Goal: Browse casually: Explore the website without a specific task or goal

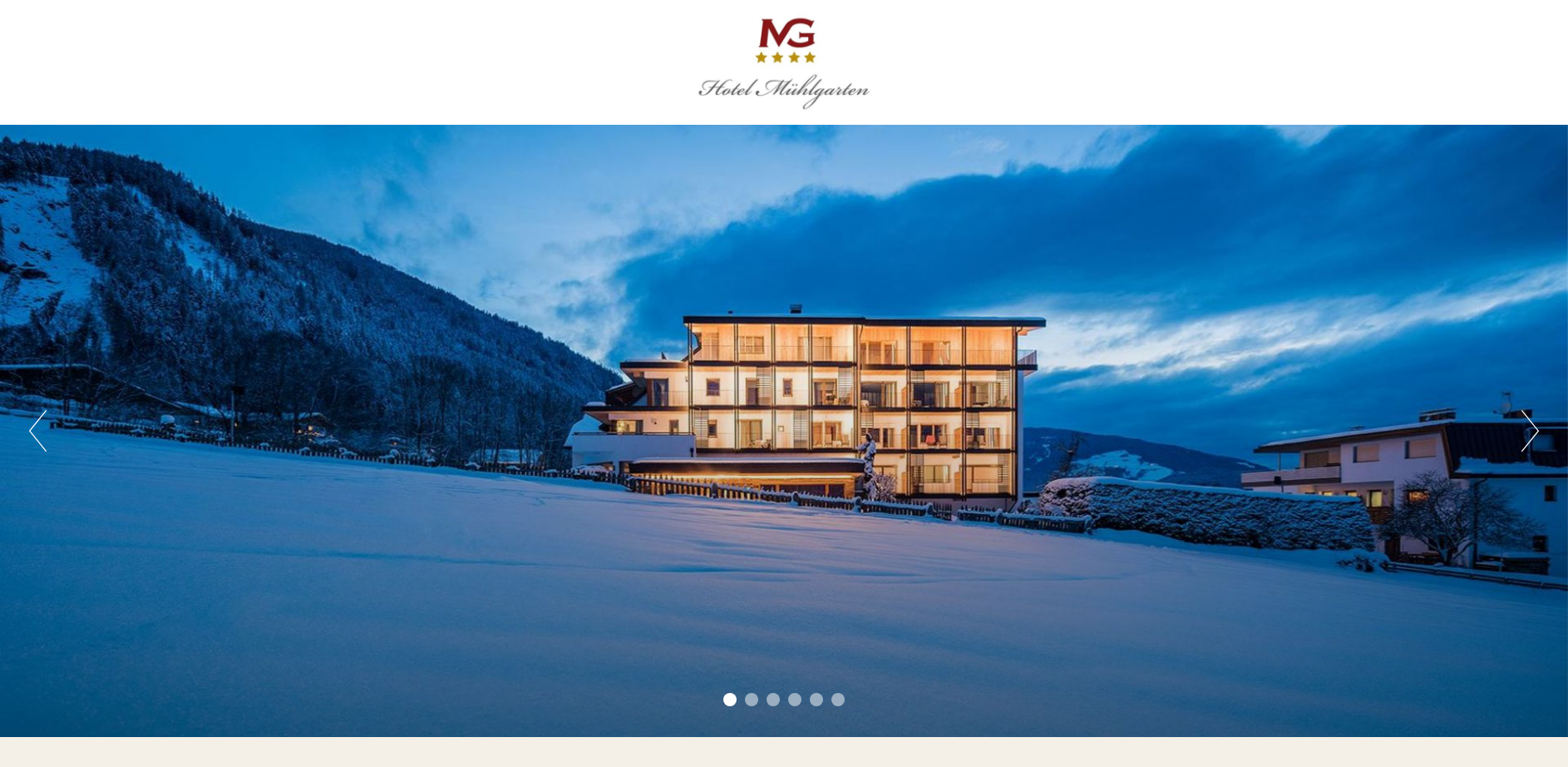
click at [1530, 438] on button "Next" at bounding box center [1529, 431] width 17 height 41
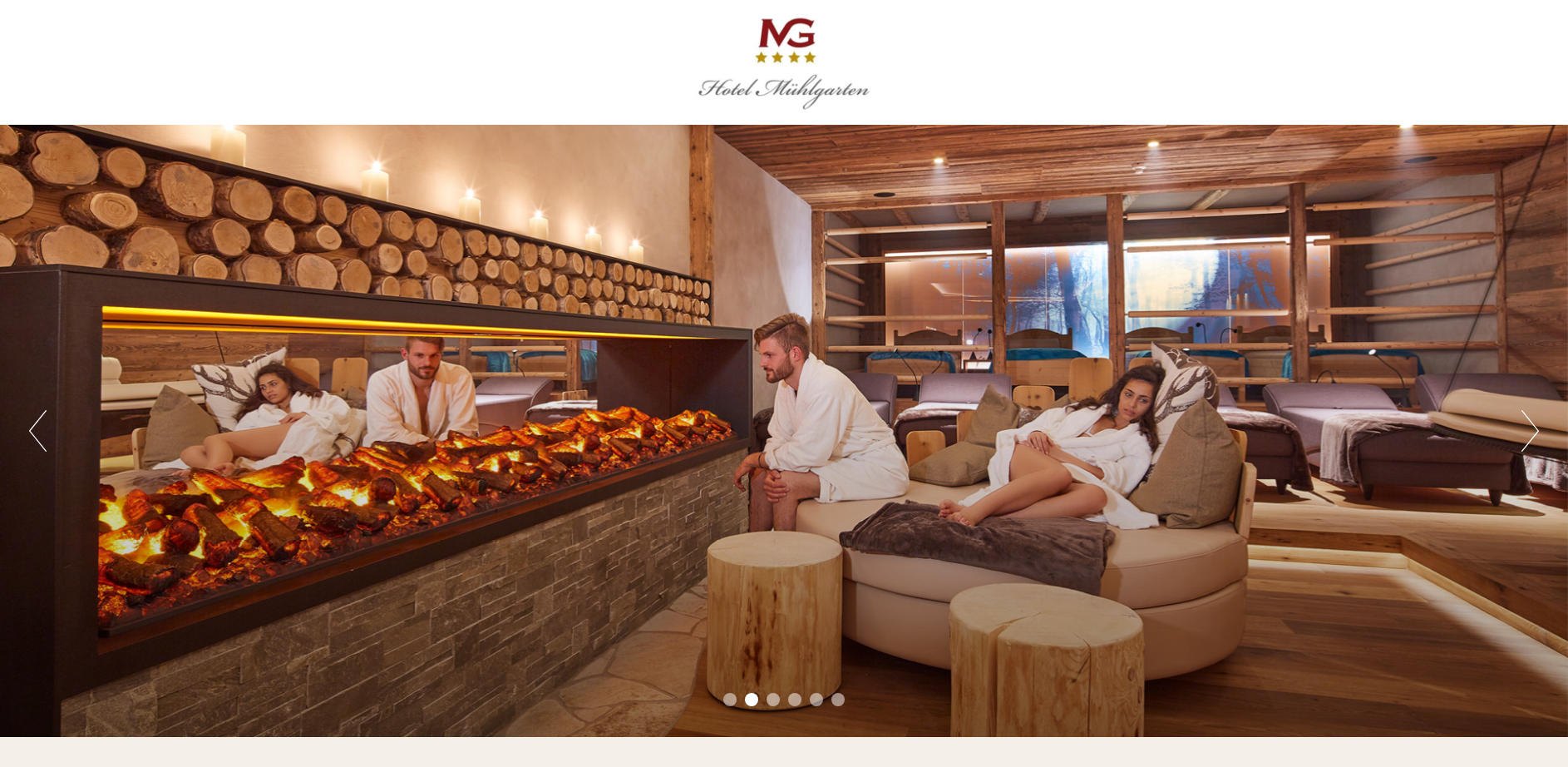
click at [1530, 438] on button "Next" at bounding box center [1529, 431] width 17 height 41
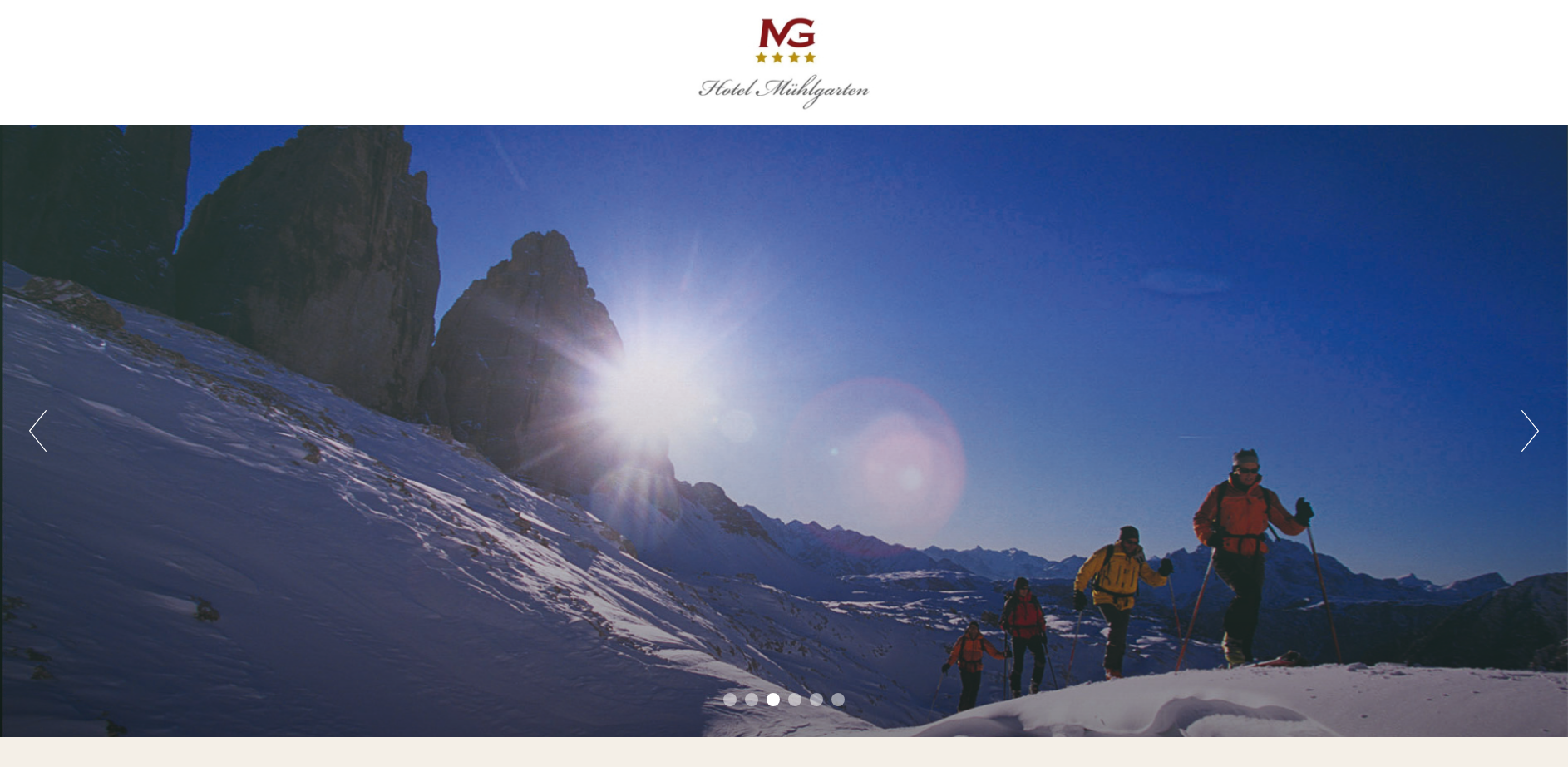
click at [1530, 438] on button "Next" at bounding box center [1529, 431] width 17 height 41
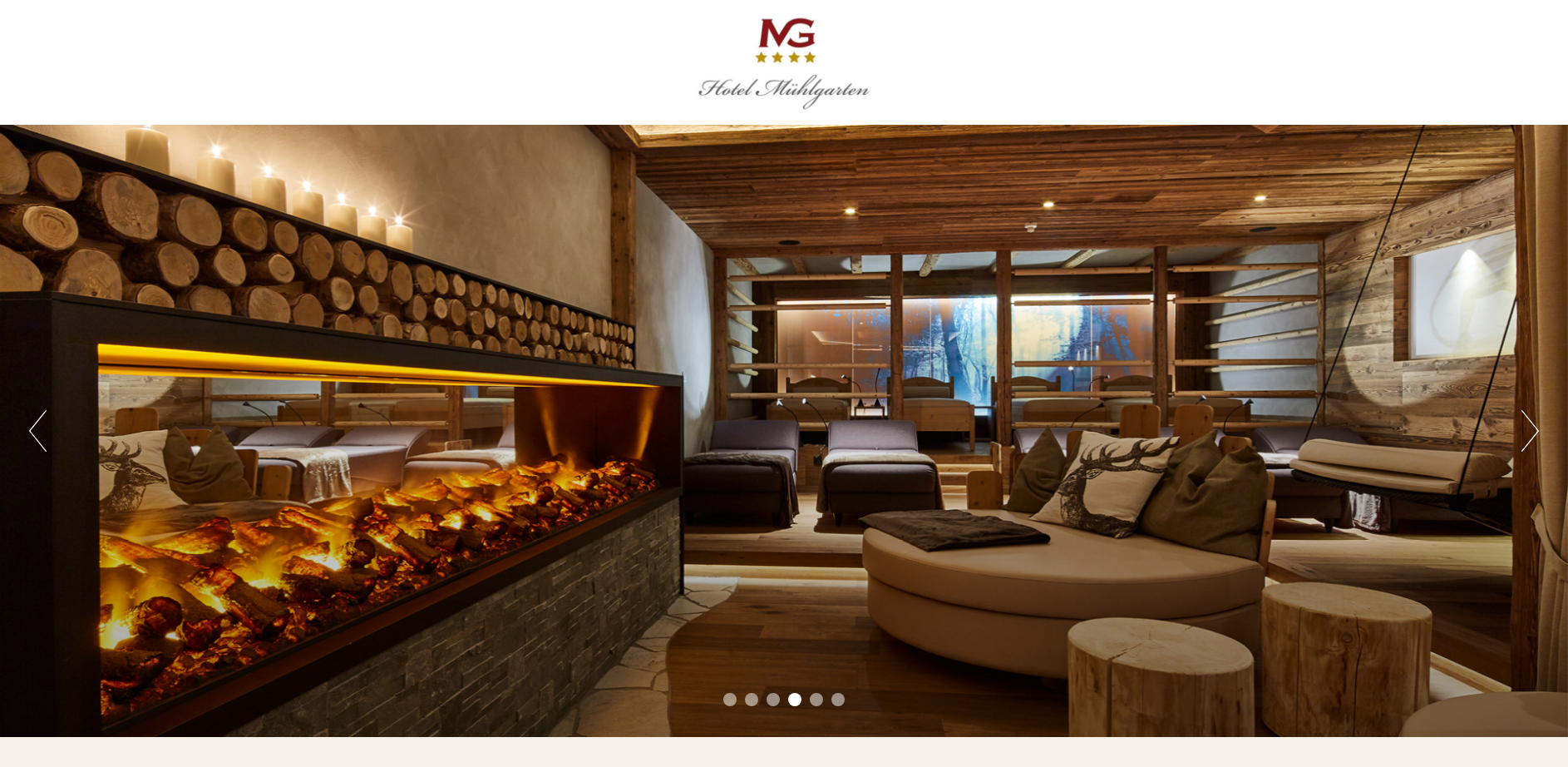
click at [1530, 438] on button "Next" at bounding box center [1529, 431] width 17 height 41
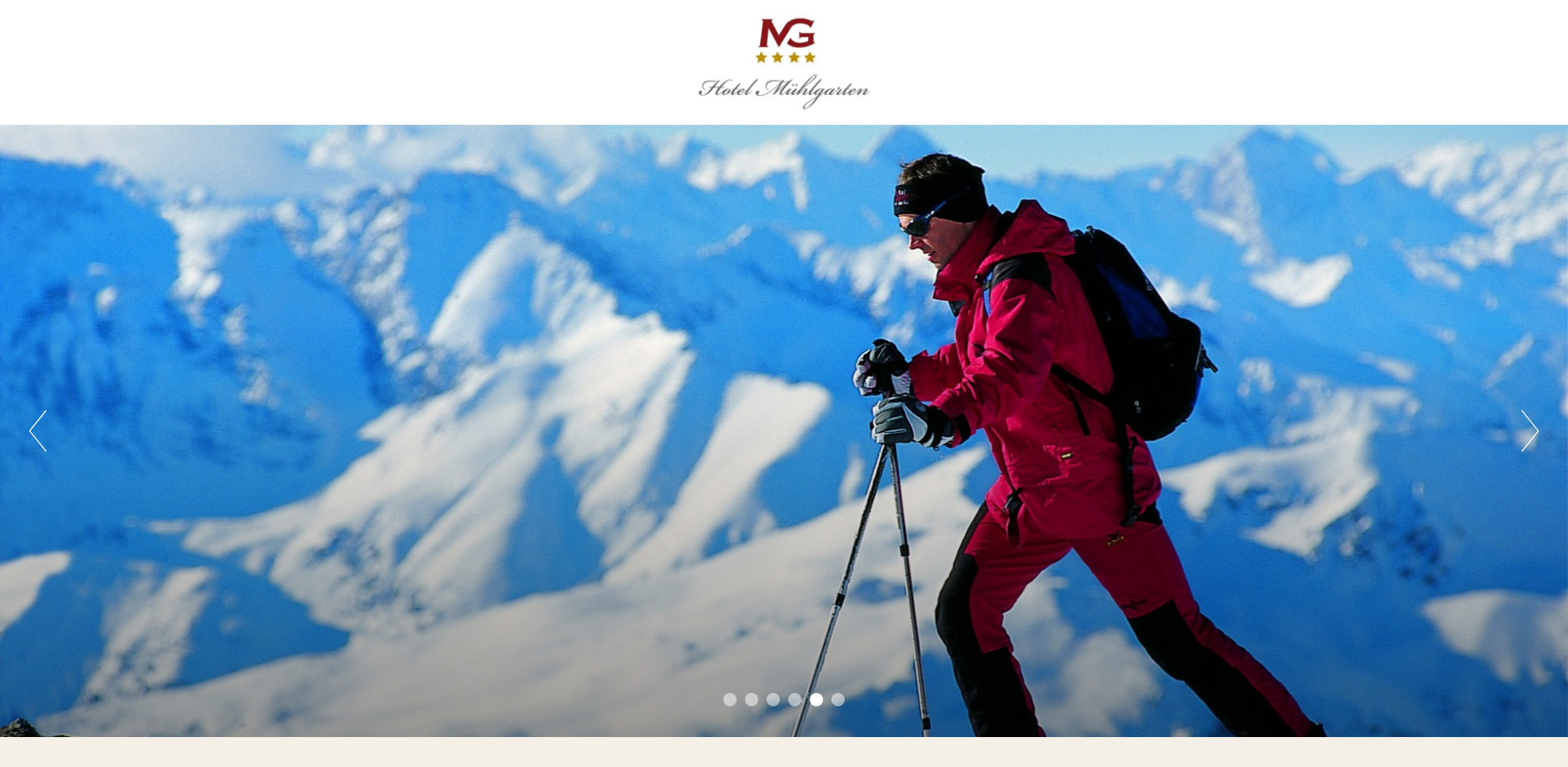
click at [1530, 438] on button "Next" at bounding box center [1529, 431] width 17 height 41
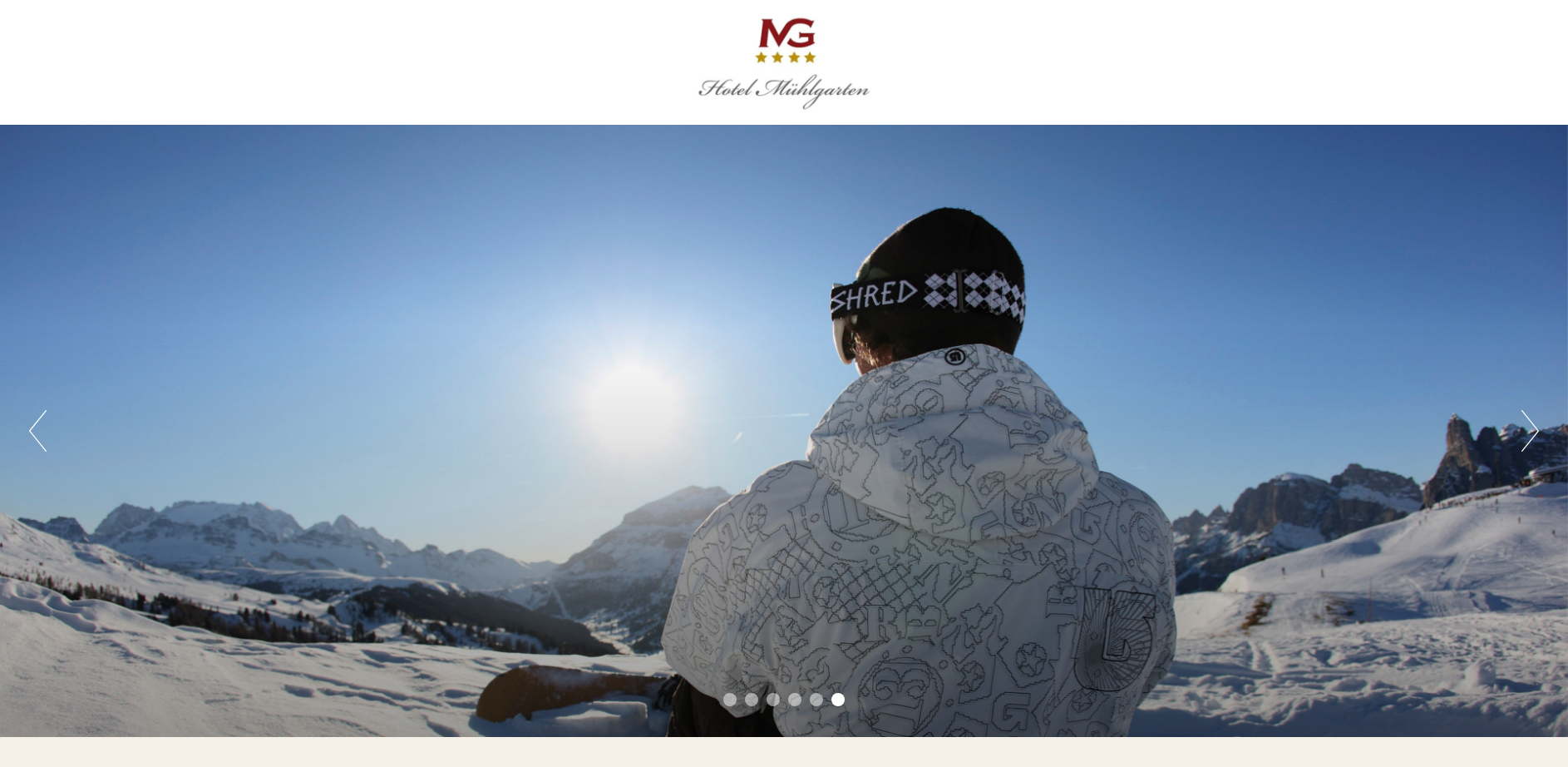
click at [1530, 438] on button "Next" at bounding box center [1529, 431] width 17 height 41
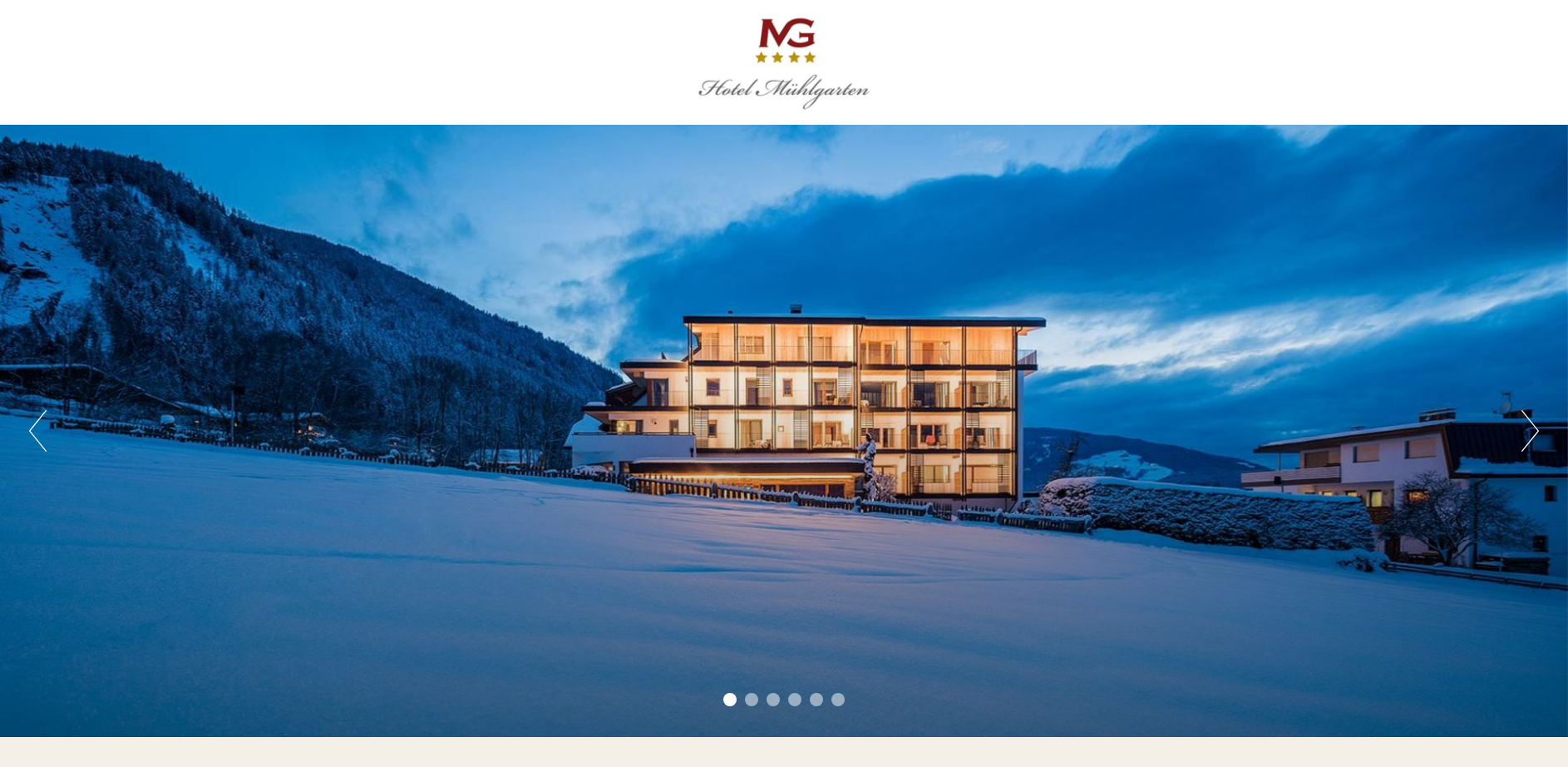
click at [1530, 438] on button "Next" at bounding box center [1529, 431] width 17 height 41
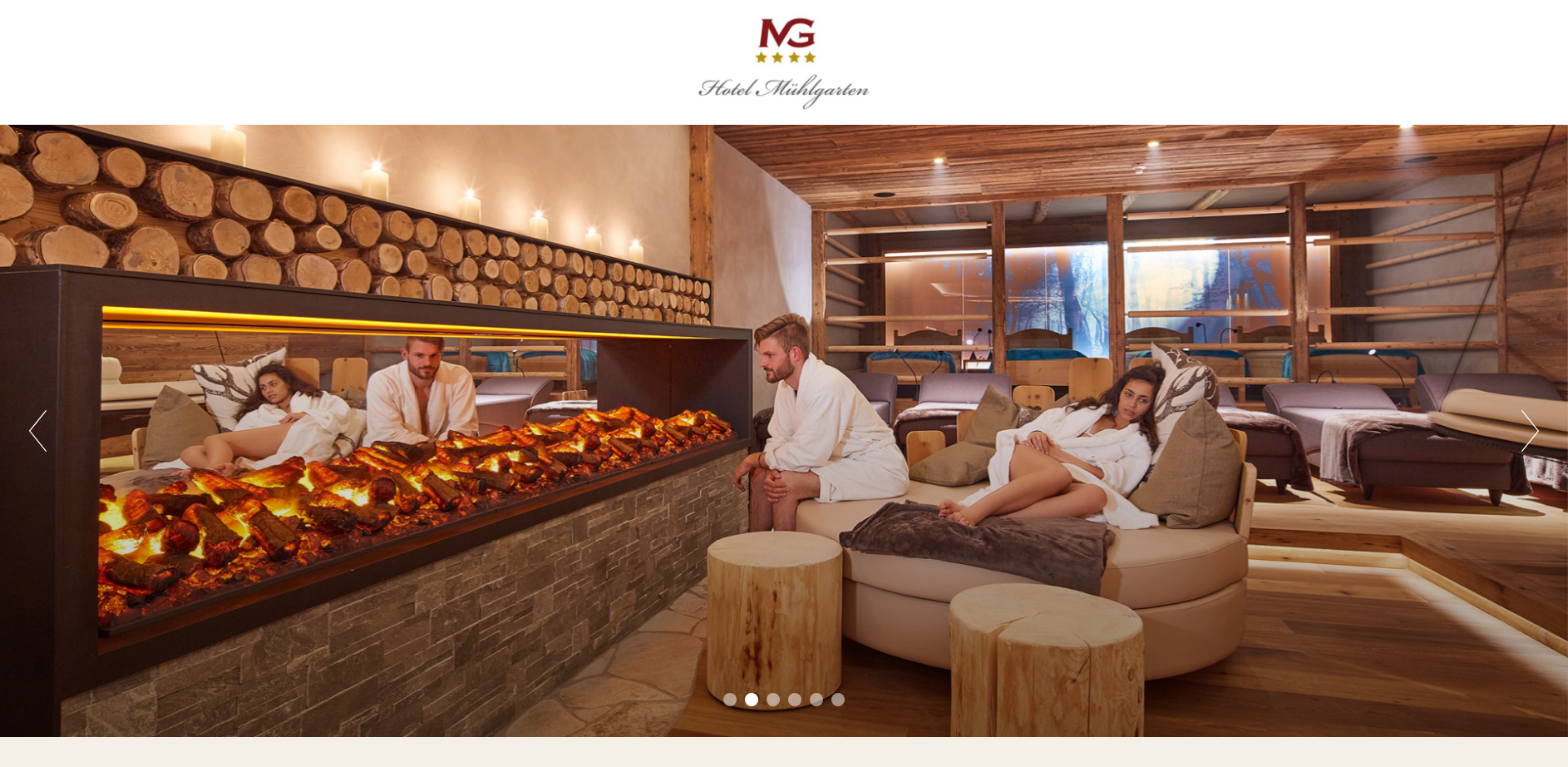
click at [1530, 438] on button "Next" at bounding box center [1529, 431] width 17 height 41
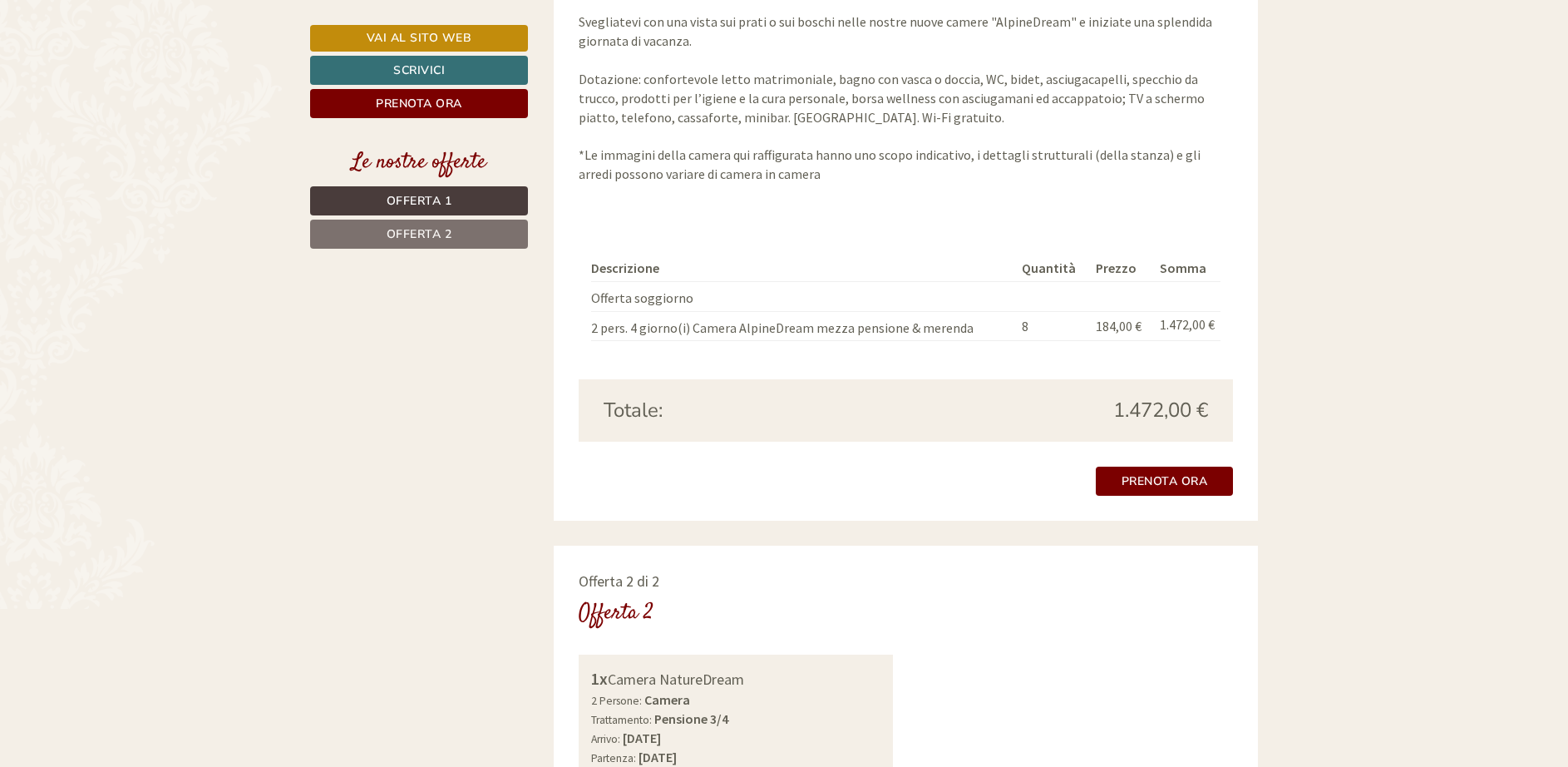
scroll to position [1802, 0]
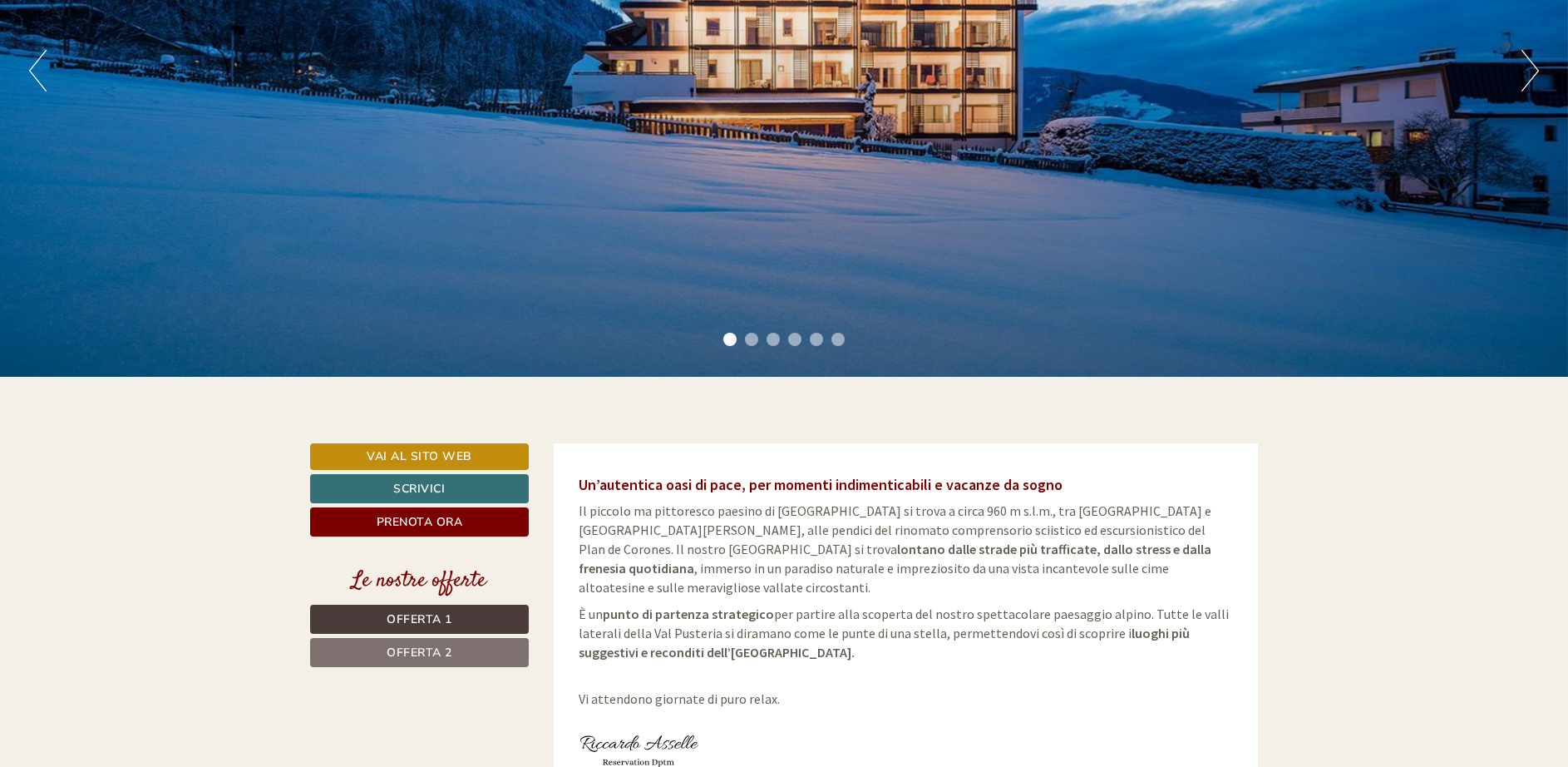
scroll to position [721, 0]
